Goal: Task Accomplishment & Management: Complete application form

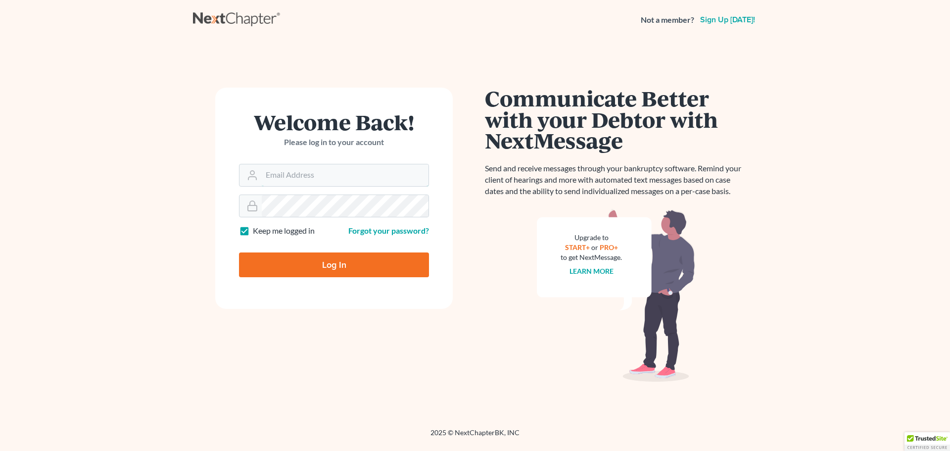
type input "[EMAIL_ADDRESS][DOMAIN_NAME]"
click at [312, 261] on input "Log In" at bounding box center [334, 264] width 190 height 25
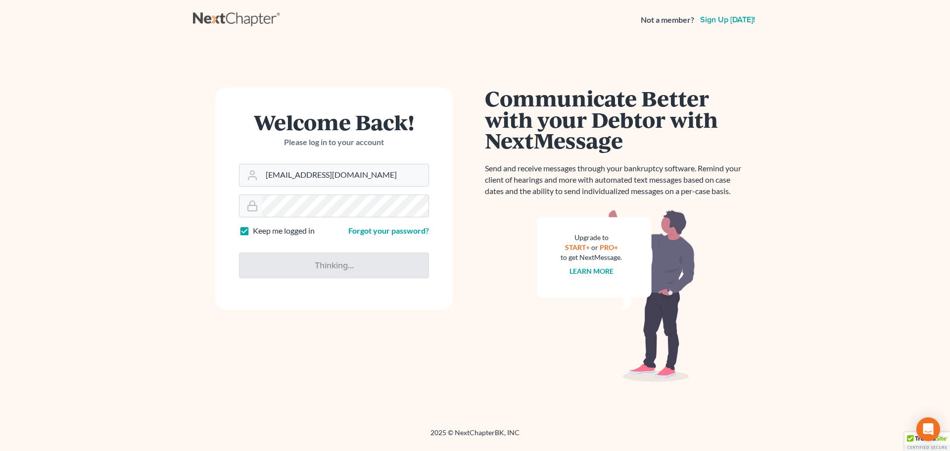
type input "Thinking..."
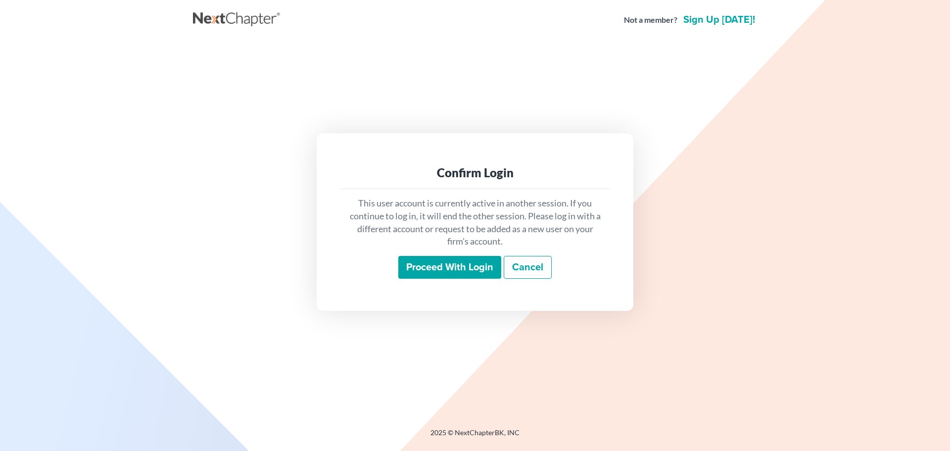
click at [456, 268] on input "Proceed with login" at bounding box center [449, 267] width 103 height 23
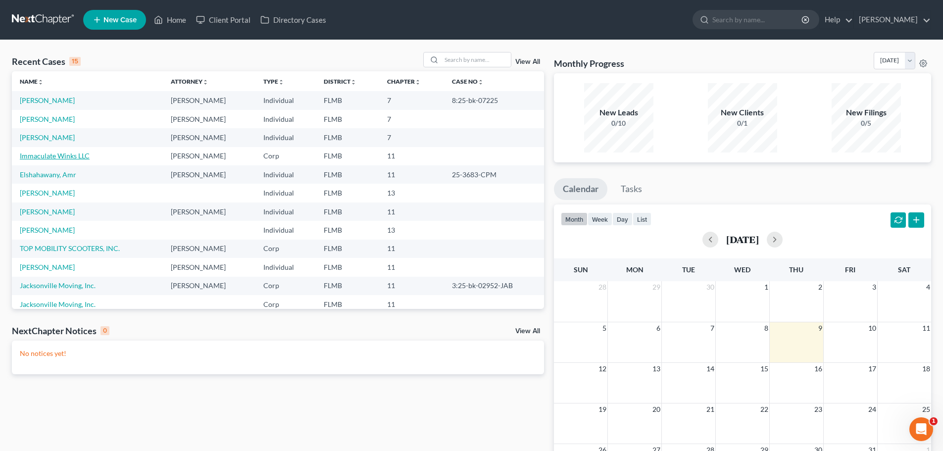
click at [46, 154] on link "Immaculate Winks LLC" at bounding box center [55, 155] width 70 height 8
select select "10"
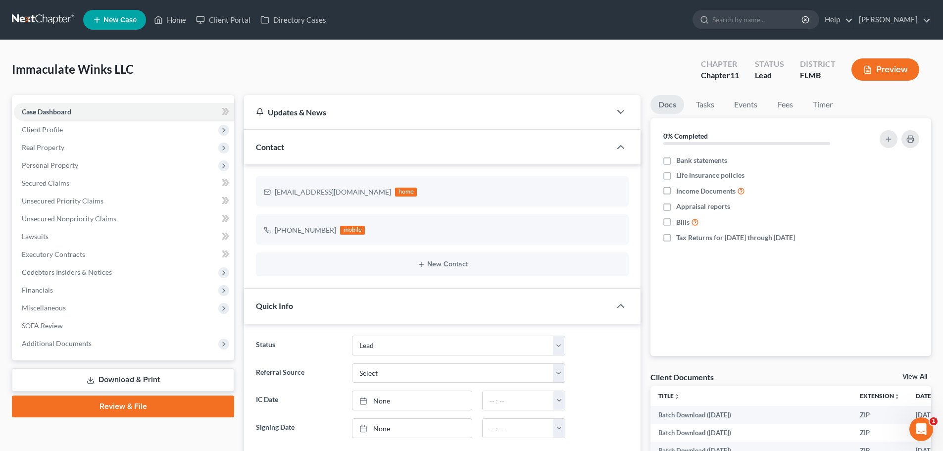
click at [33, 163] on span "Personal Property" at bounding box center [50, 165] width 56 height 8
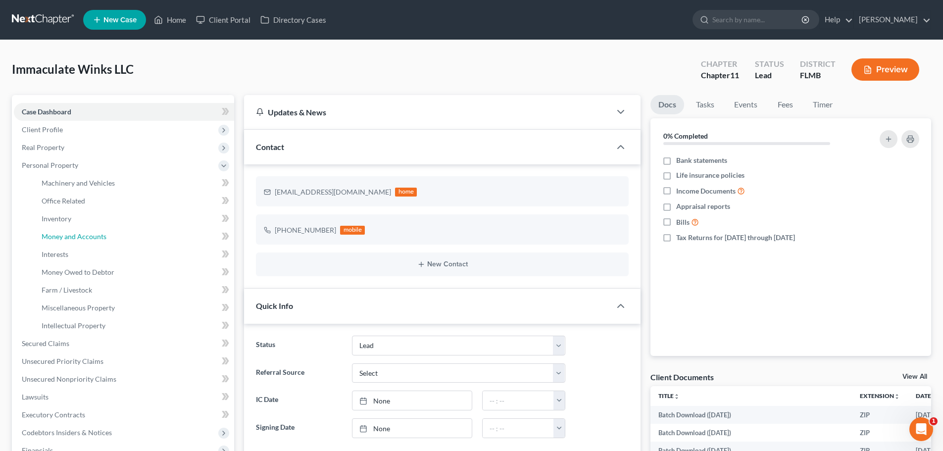
click at [64, 235] on span "Money and Accounts" at bounding box center [74, 236] width 65 height 8
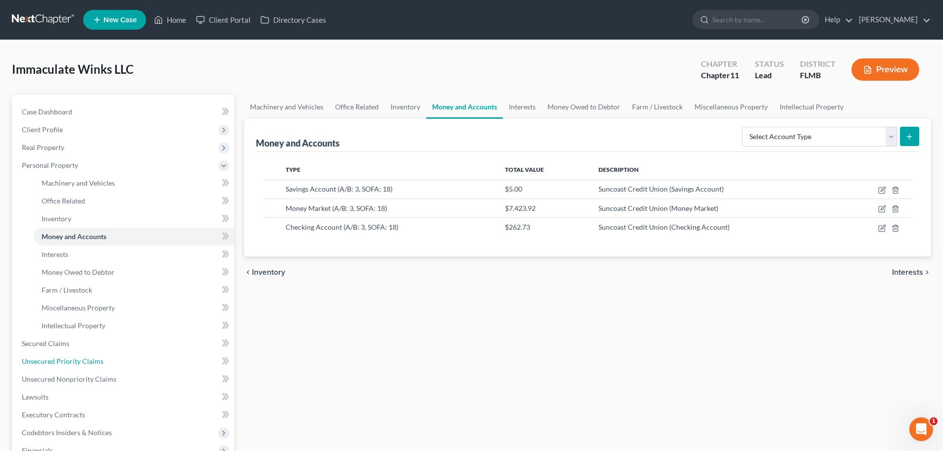
click at [74, 365] on span "Unsecured Priority Claims" at bounding box center [63, 361] width 82 height 8
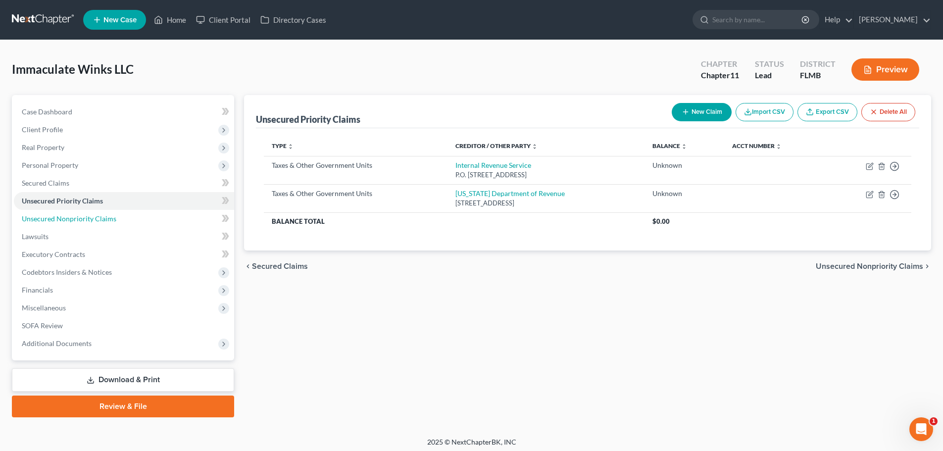
click at [87, 211] on link "Unsecured Nonpriority Claims" at bounding box center [124, 219] width 220 height 18
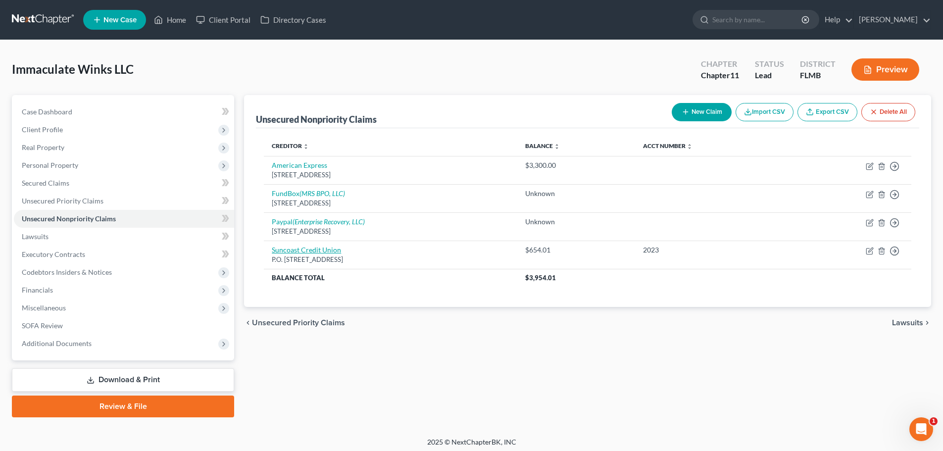
click at [296, 248] on link "Suncoast Credit Union" at bounding box center [306, 250] width 69 height 8
select select "9"
select select "8"
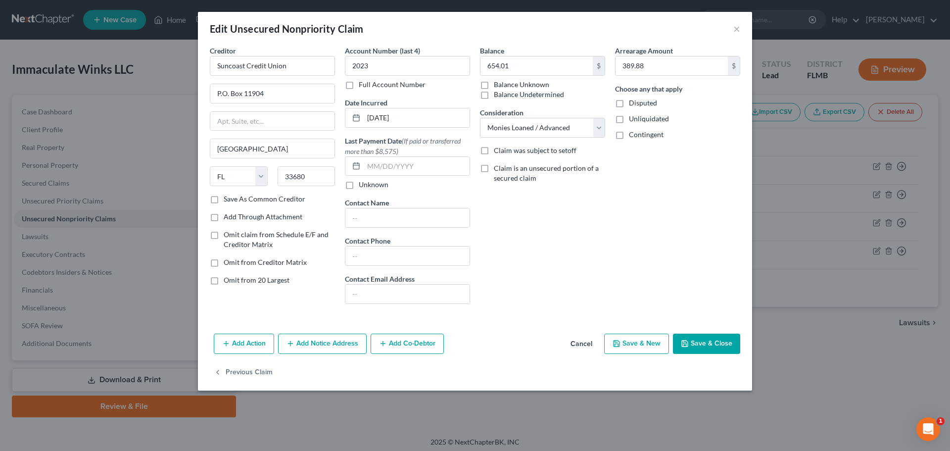
click at [586, 346] on button "Cancel" at bounding box center [582, 345] width 38 height 20
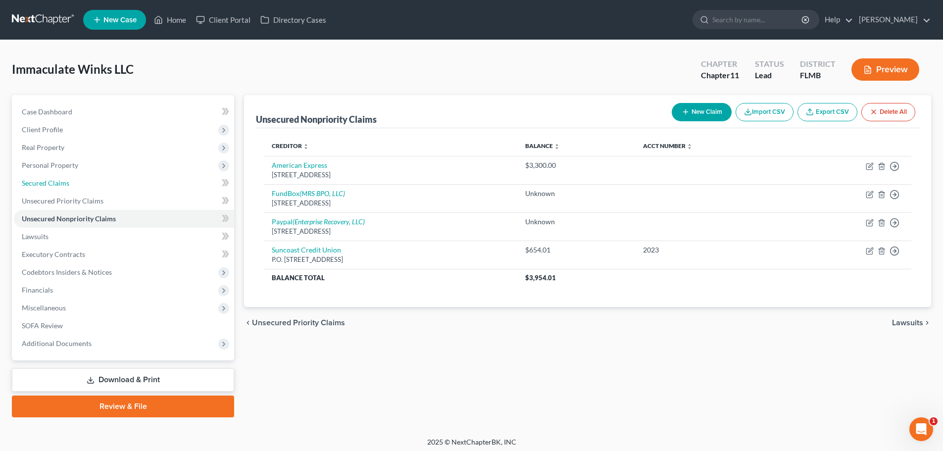
click at [53, 182] on span "Secured Claims" at bounding box center [46, 183] width 48 height 8
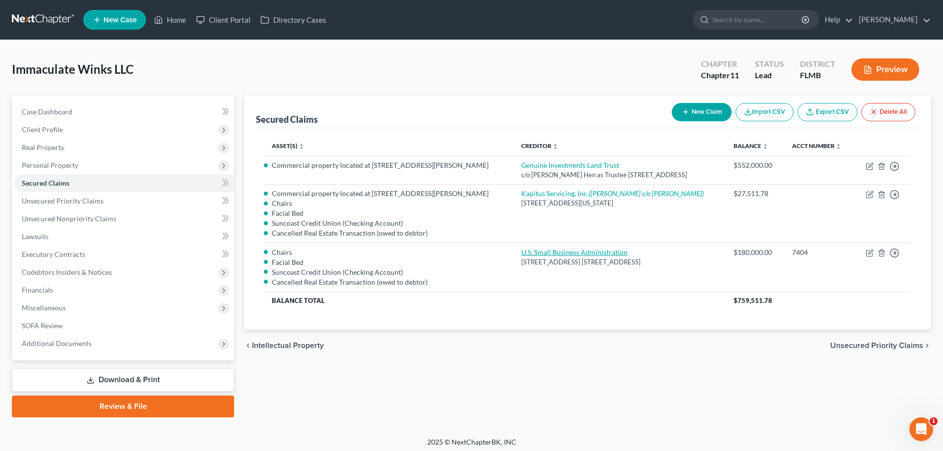
click at [561, 253] on link "U.S. Small Business Administration" at bounding box center [574, 252] width 106 height 8
select select "9"
select select "0"
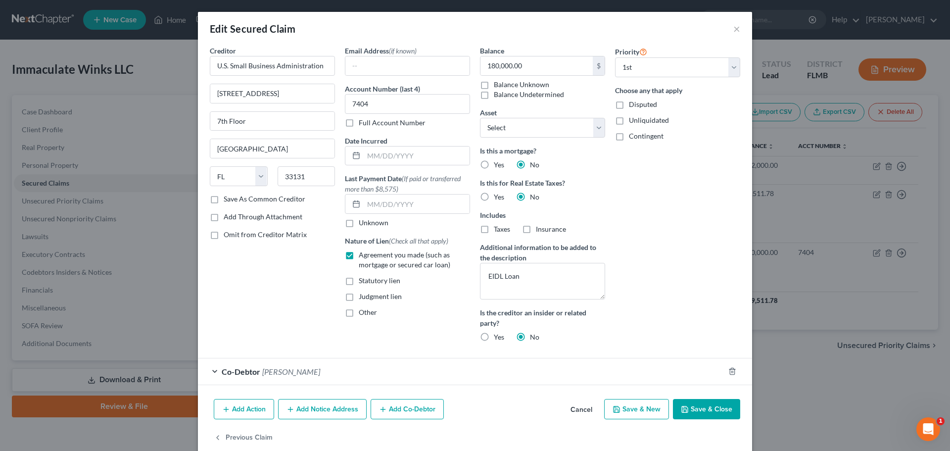
select select "2833802"
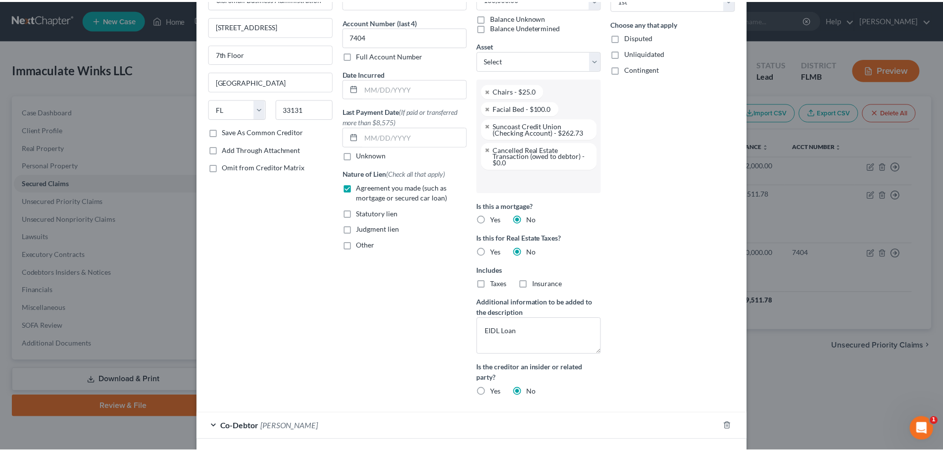
scroll to position [139, 0]
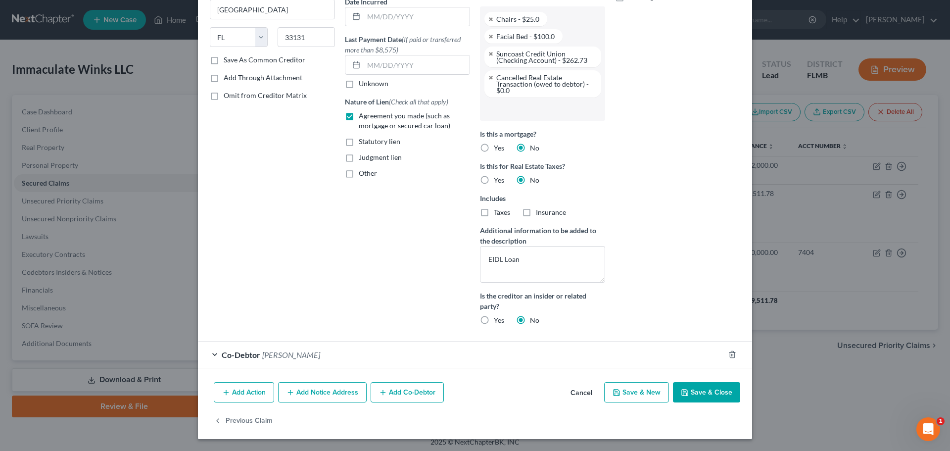
click at [578, 391] on button "Cancel" at bounding box center [582, 393] width 38 height 20
